Goal: Transaction & Acquisition: Book appointment/travel/reservation

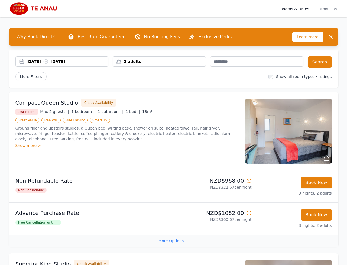
click at [37, 63] on div "[DATE] [DATE]" at bounding box center [68, 61] width 82 height 5
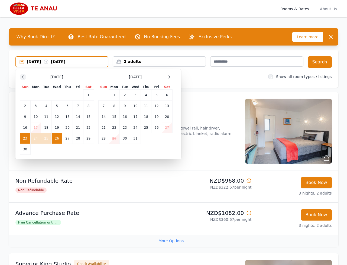
drag, startPoint x: 27, startPoint y: 75, endPoint x: 22, endPoint y: 75, distance: 5.2
click at [27, 75] on div "[DATE]" at bounding box center [57, 77] width 74 height 7
click at [21, 75] on icon at bounding box center [23, 77] width 4 height 4
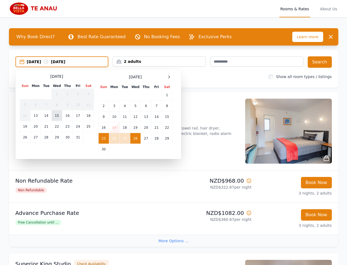
click at [55, 116] on td "15" at bounding box center [57, 115] width 11 height 11
click at [74, 116] on td "17" at bounding box center [78, 115] width 10 height 11
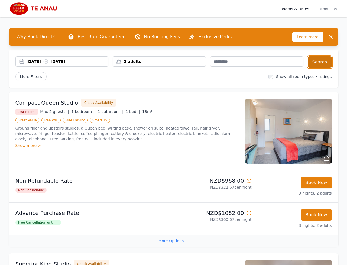
click at [315, 65] on button "Search" at bounding box center [320, 61] width 24 height 11
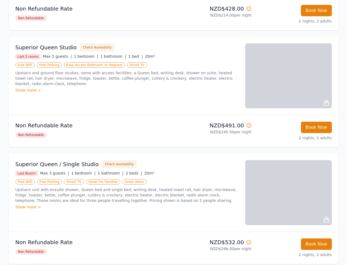
scroll to position [14, 0]
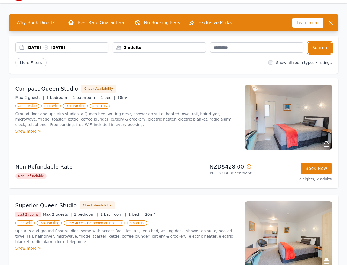
click at [38, 49] on div "[DATE] [DATE]" at bounding box center [68, 47] width 82 height 5
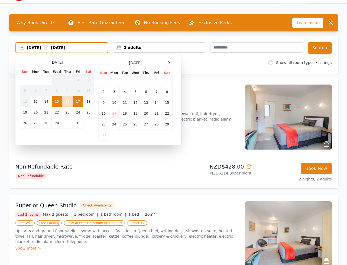
click at [174, 62] on div "[DATE] Sun Mon Tue Wed Thu Fri Sat 1 2 3 4 5 6 7 8 9 10 11 12 13 14 15 16 17 18…" at bounding box center [98, 100] width 157 height 81
click at [172, 63] on div at bounding box center [169, 63] width 7 height 7
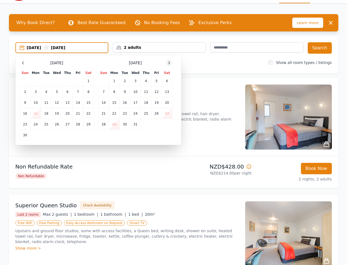
click at [171, 63] on div at bounding box center [169, 63] width 7 height 7
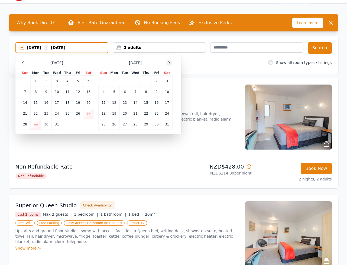
click at [171, 63] on icon at bounding box center [169, 63] width 4 height 4
click at [173, 102] on div "[DATE] Sun Mon Tue Wed Thu Fri Sat 1 2 3 4 5 6 7 8 9 10 11 12 13 14 15 16 17 18…" at bounding box center [98, 95] width 157 height 70
click at [170, 102] on td "21" at bounding box center [167, 102] width 11 height 11
drag, startPoint x: 118, startPoint y: 110, endPoint x: 128, endPoint y: 107, distance: 11.0
click at [118, 110] on td "23" at bounding box center [114, 113] width 11 height 11
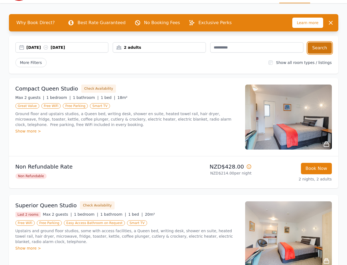
click at [316, 47] on button "Search" at bounding box center [320, 47] width 24 height 11
